Goal: Task Accomplishment & Management: Use online tool/utility

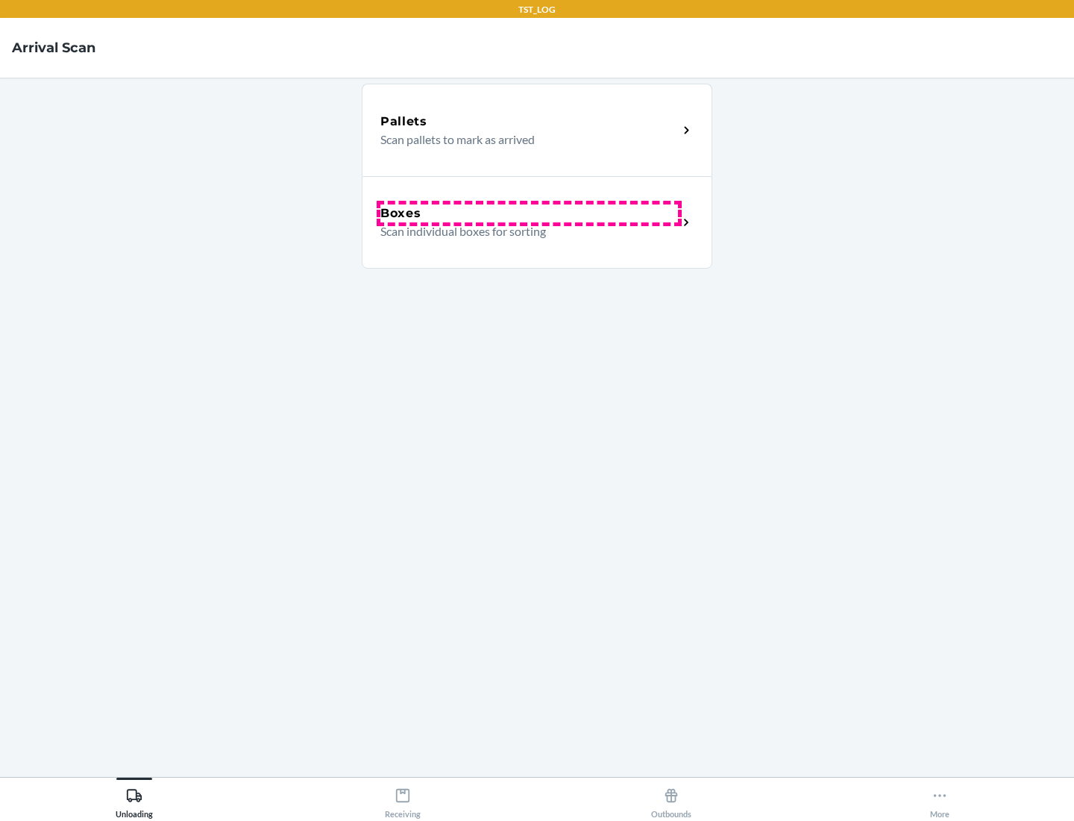
click at [529, 213] on div "Boxes" at bounding box center [529, 213] width 298 height 18
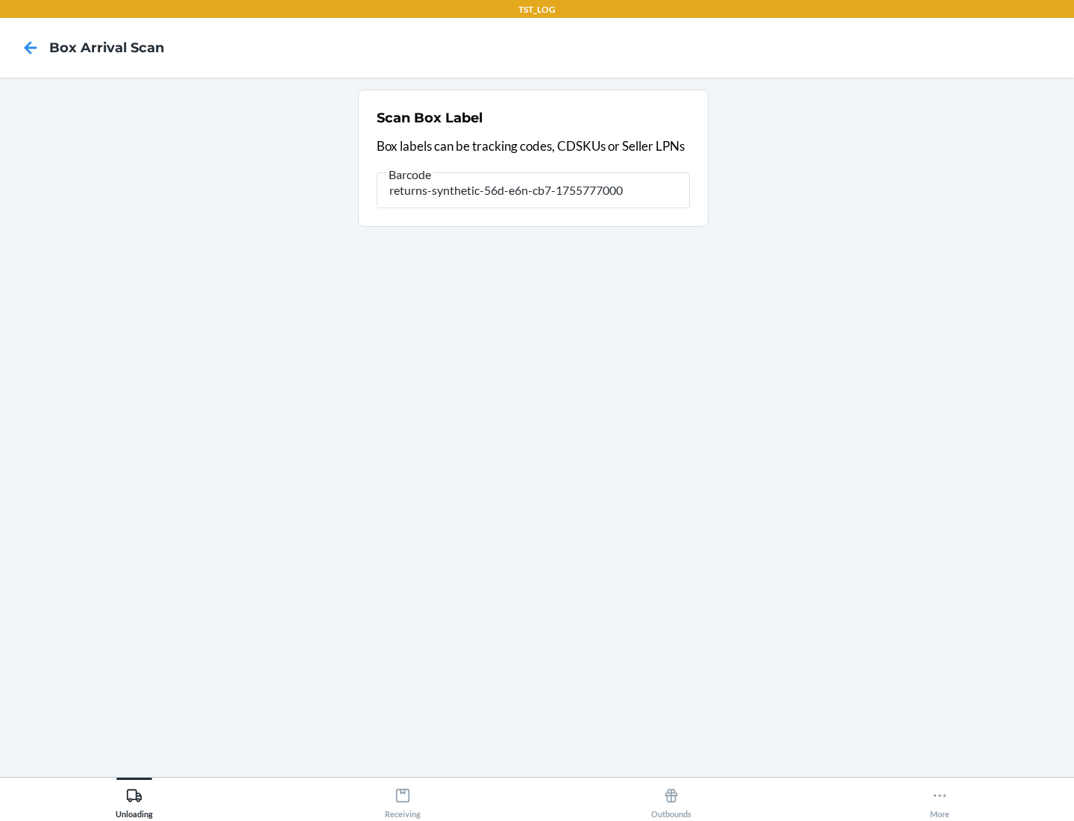
type input "returns-synthetic-56d-e6n-cb7-1755777000"
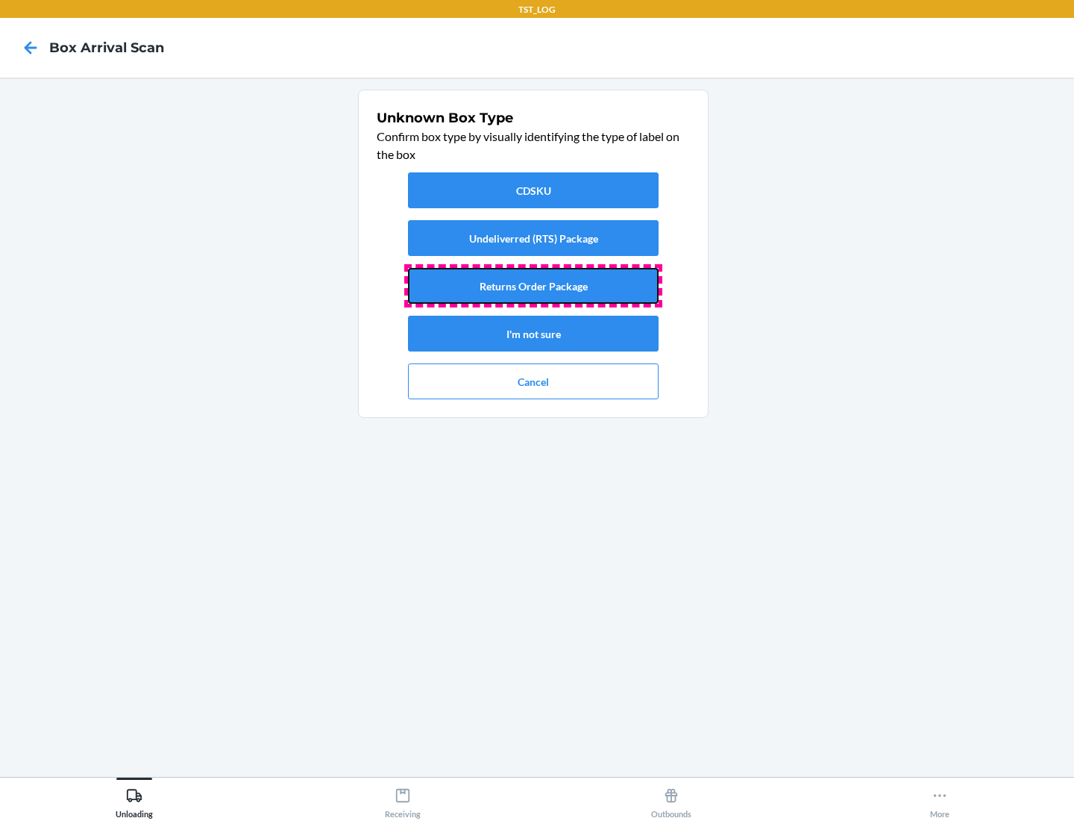
click at [533, 286] on button "Returns Order Package" at bounding box center [533, 286] width 251 height 36
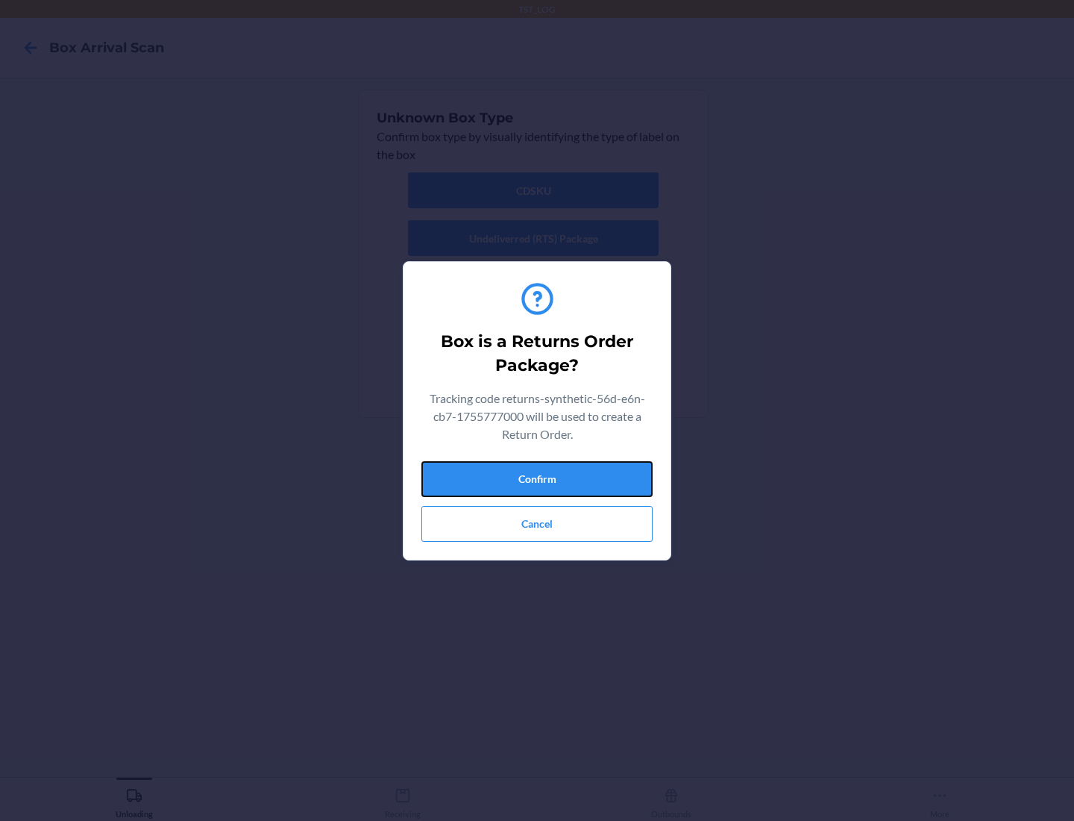
click at [537, 478] on button "Confirm" at bounding box center [536, 479] width 231 height 36
